Goal: Check status

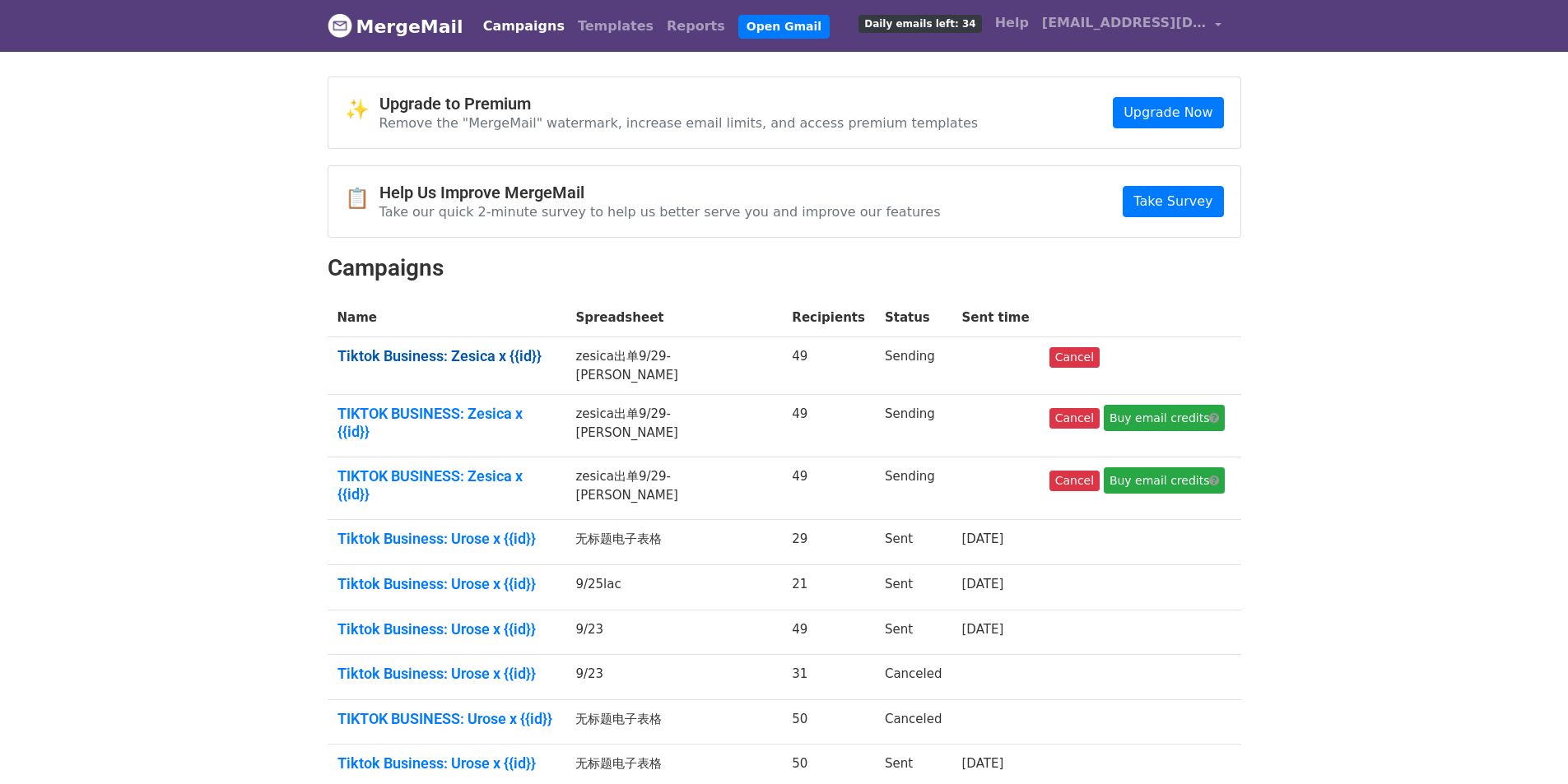
click at [497, 355] on link "Tiktok Business: Zesica x {{id}}" at bounding box center [447, 356] width 219 height 18
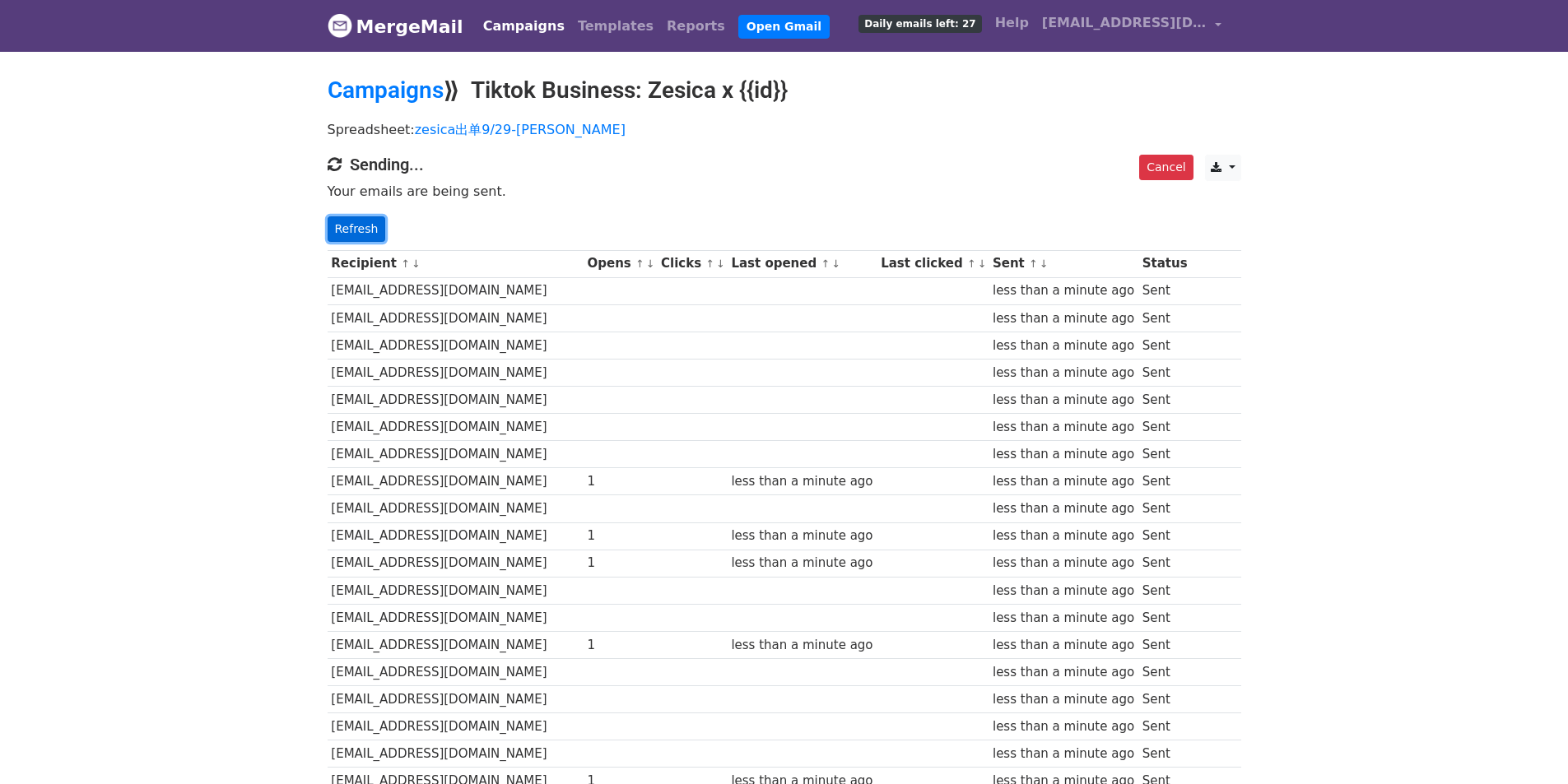
click at [357, 237] on link "Refresh" at bounding box center [356, 228] width 59 height 25
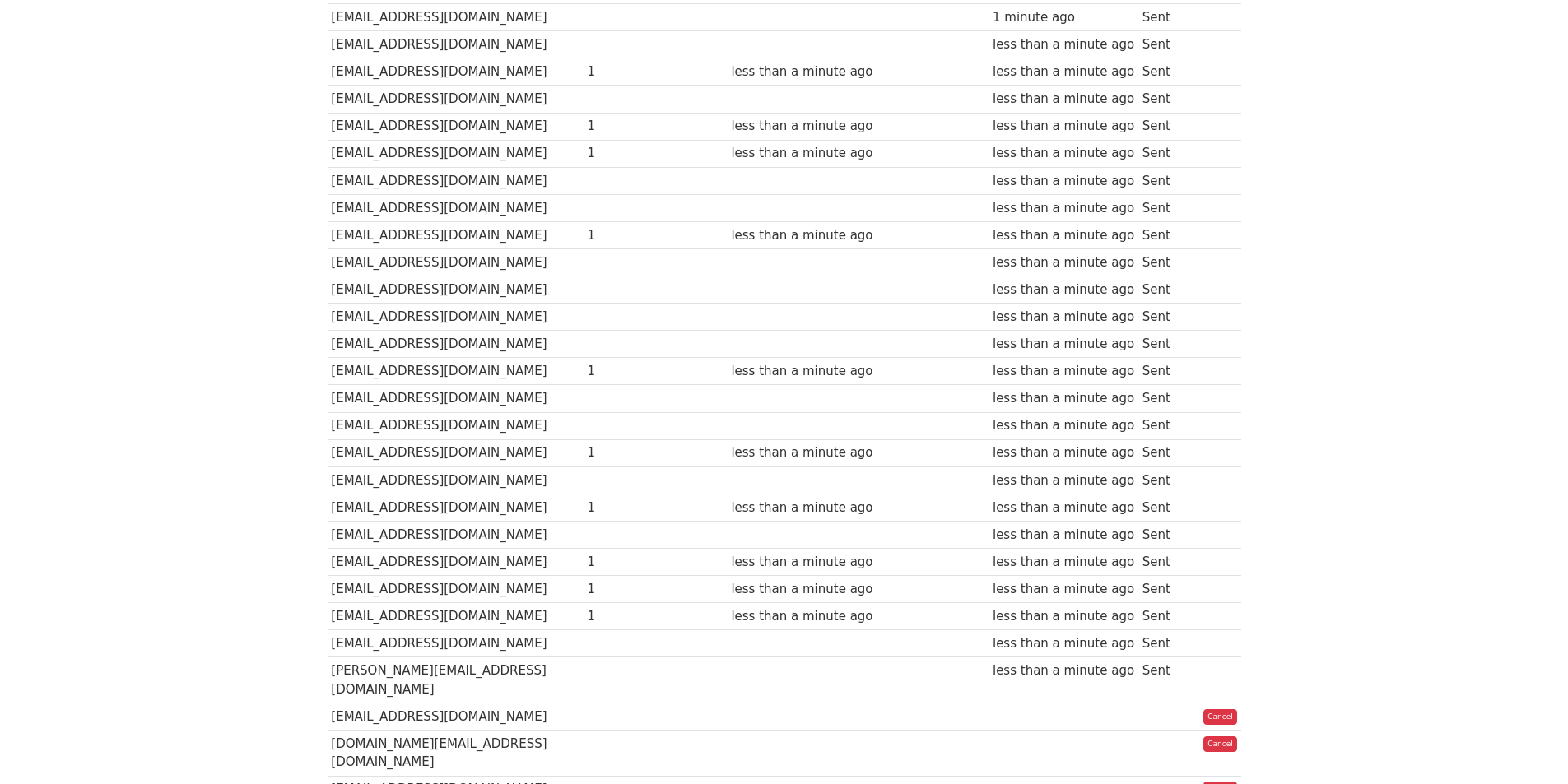
scroll to position [62, 0]
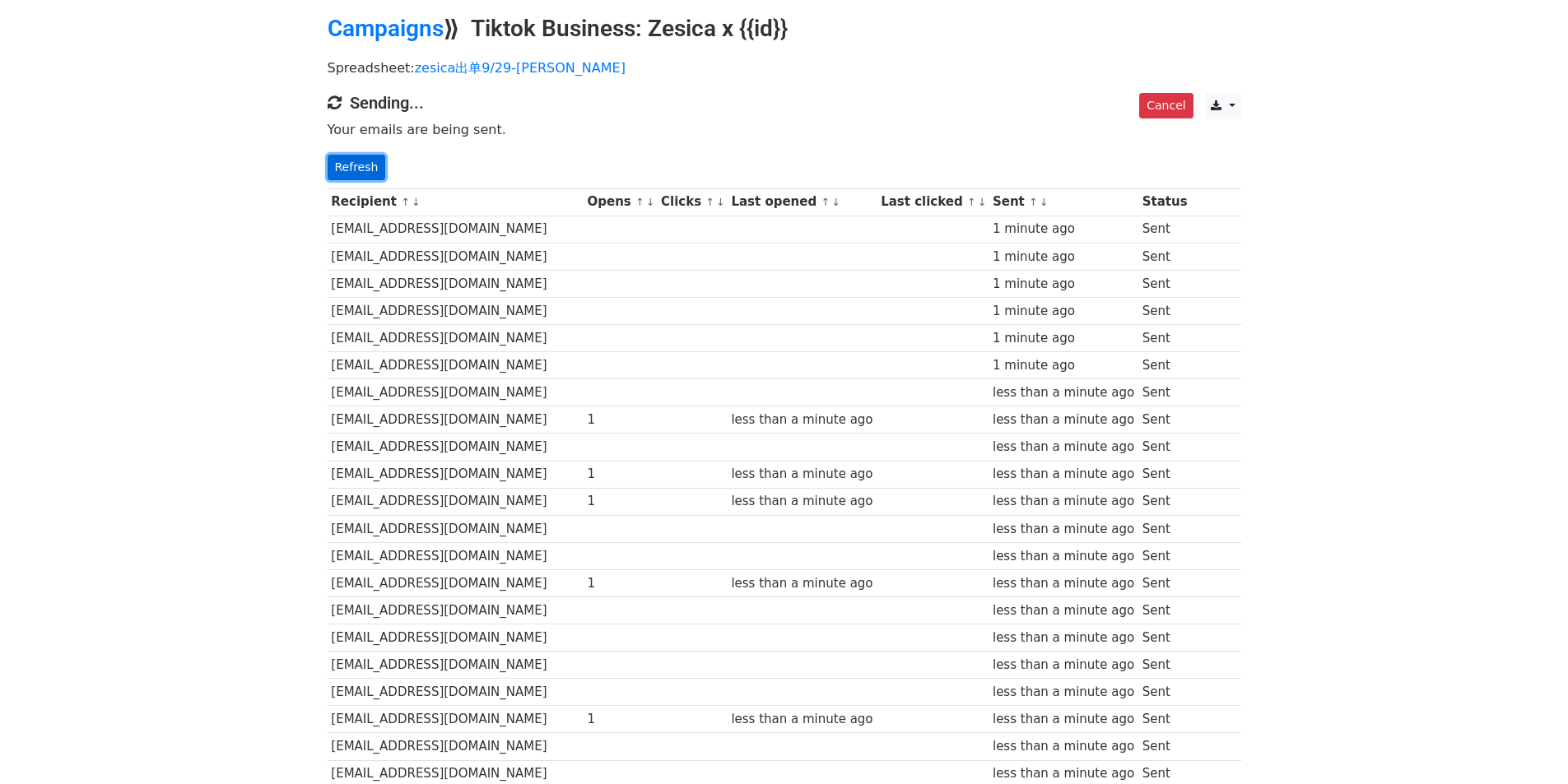
click at [365, 173] on link "Refresh" at bounding box center [356, 167] width 59 height 25
